Goal: Transaction & Acquisition: Purchase product/service

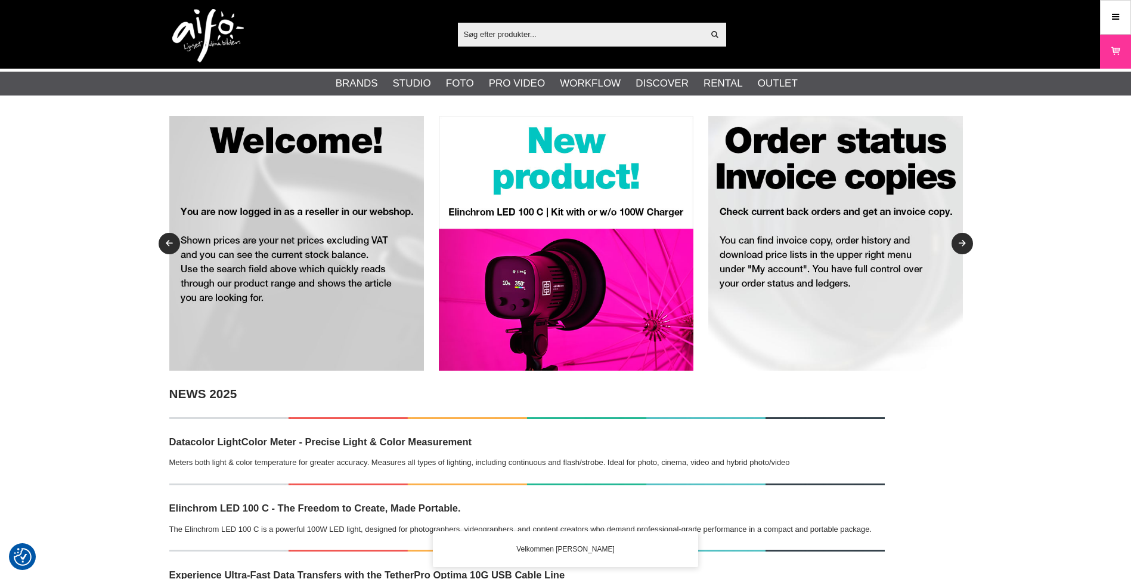
click at [1115, 14] on icon at bounding box center [1116, 17] width 11 height 13
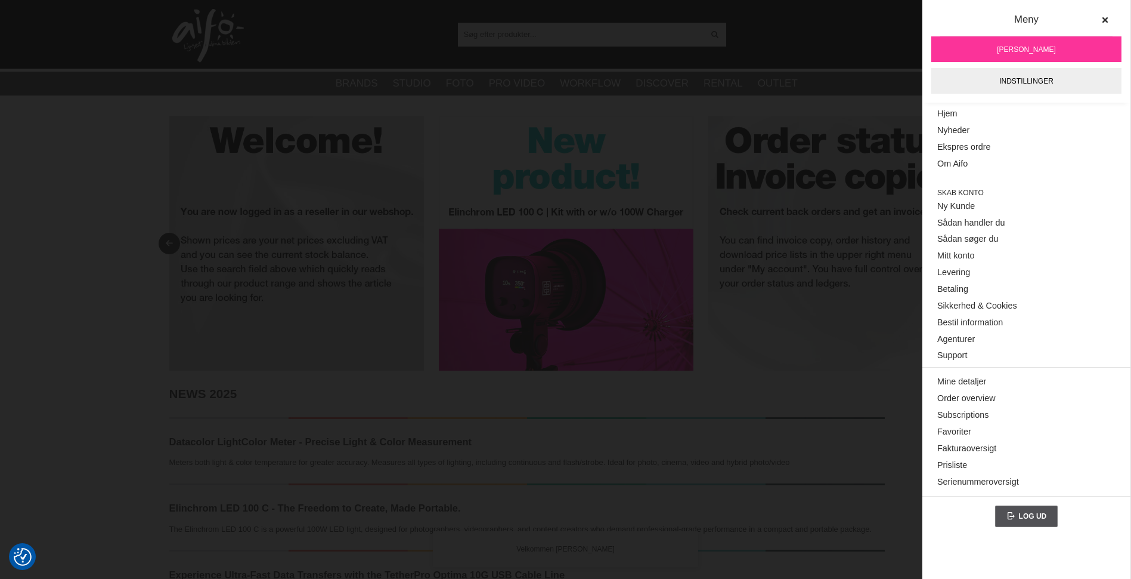
click at [1104, 20] on icon at bounding box center [1105, 20] width 8 height 8
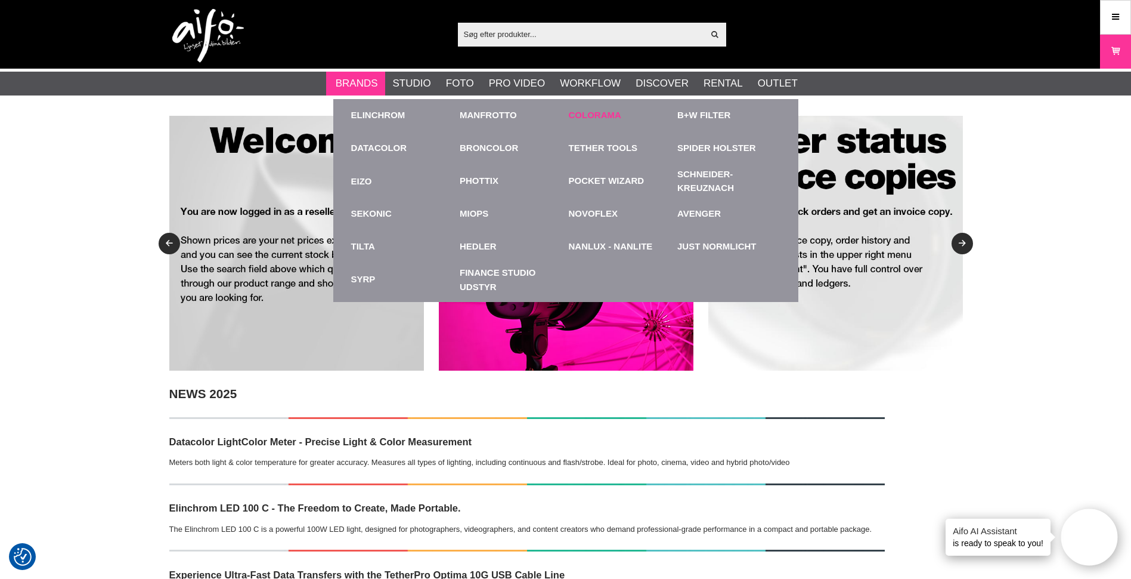
click at [583, 117] on link "Colorama" at bounding box center [595, 116] width 52 height 14
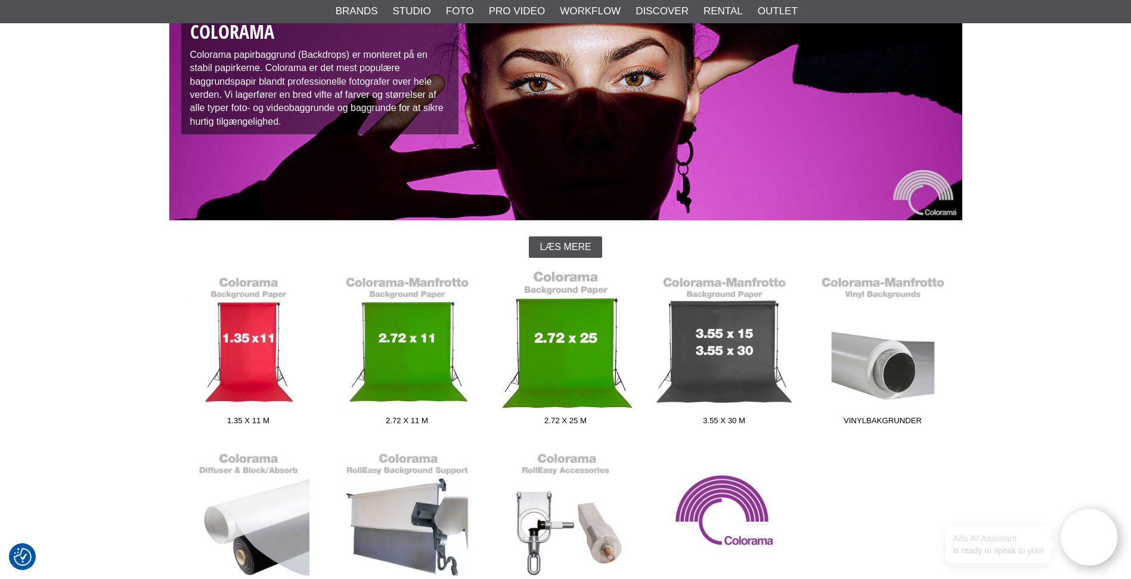
scroll to position [179, 0]
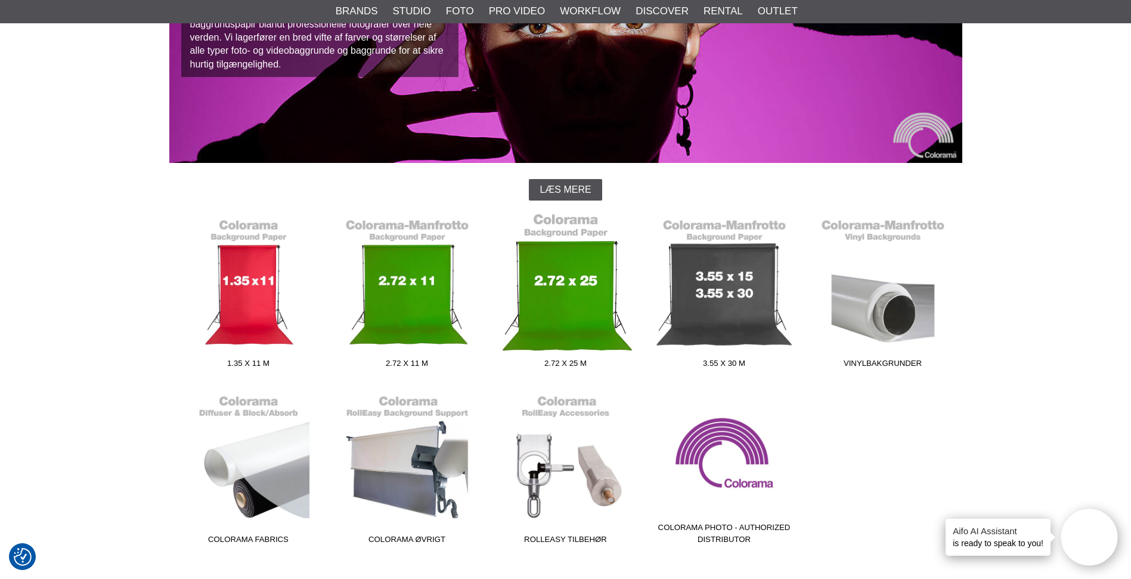
click at [550, 291] on link "2.72 x 25 m" at bounding box center [566, 292] width 159 height 161
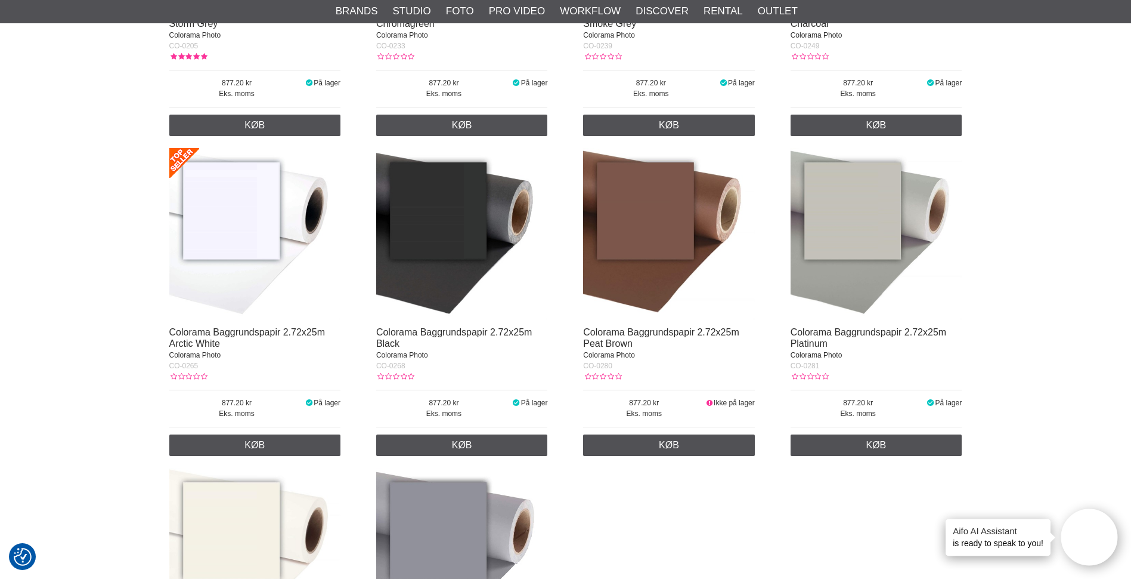
scroll to position [656, 0]
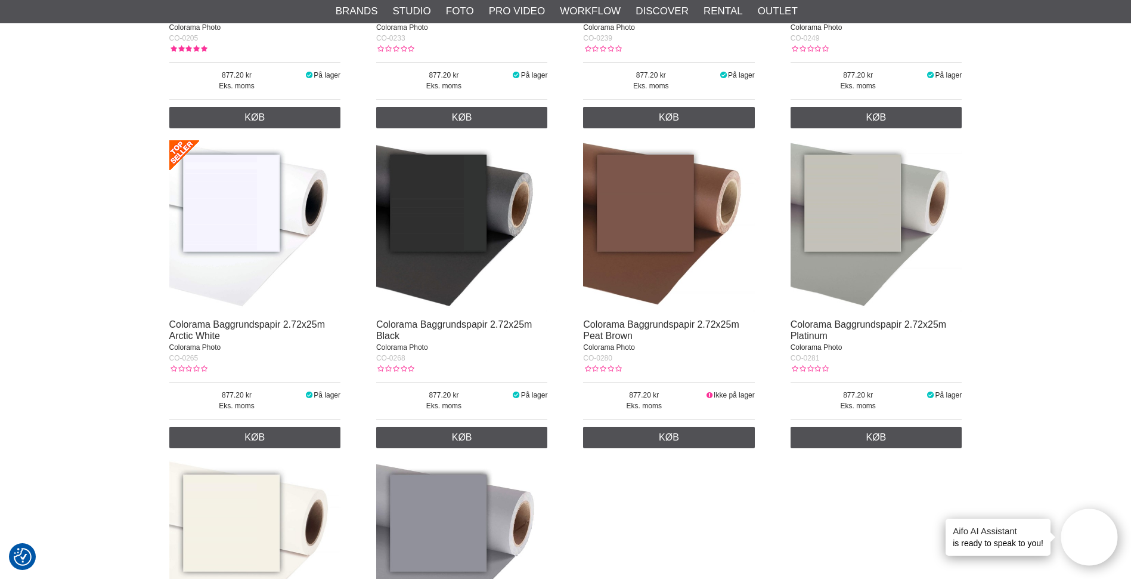
click at [249, 252] on img at bounding box center [255, 226] width 172 height 172
